Goal: Task Accomplishment & Management: Manage account settings

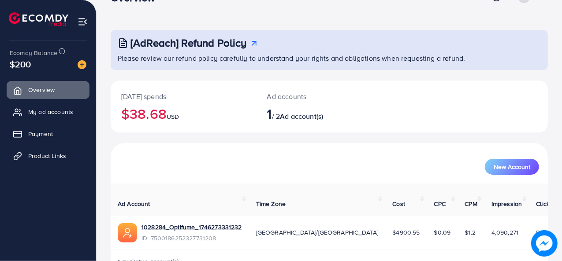
scroll to position [41, 0]
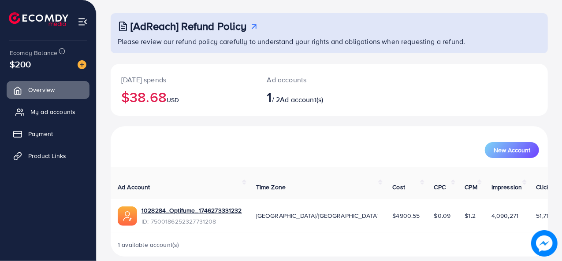
click at [55, 110] on span "My ad accounts" at bounding box center [52, 111] width 45 height 9
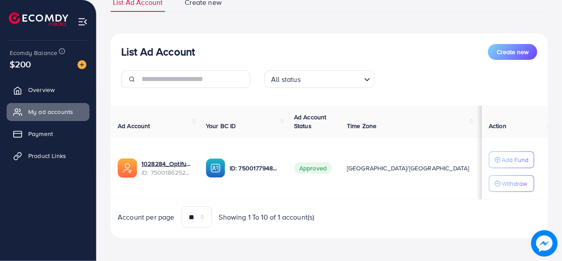
scroll to position [73, 0]
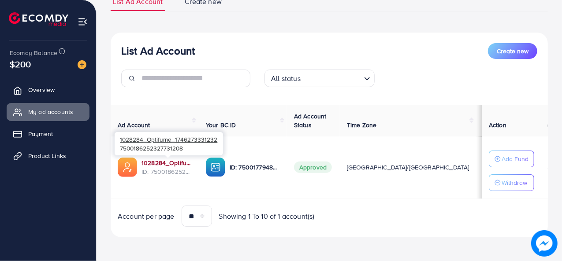
click at [164, 159] on link "1028284_Optifume_1746273331232" at bounding box center [166, 163] width 50 height 9
